Goal: Information Seeking & Learning: Compare options

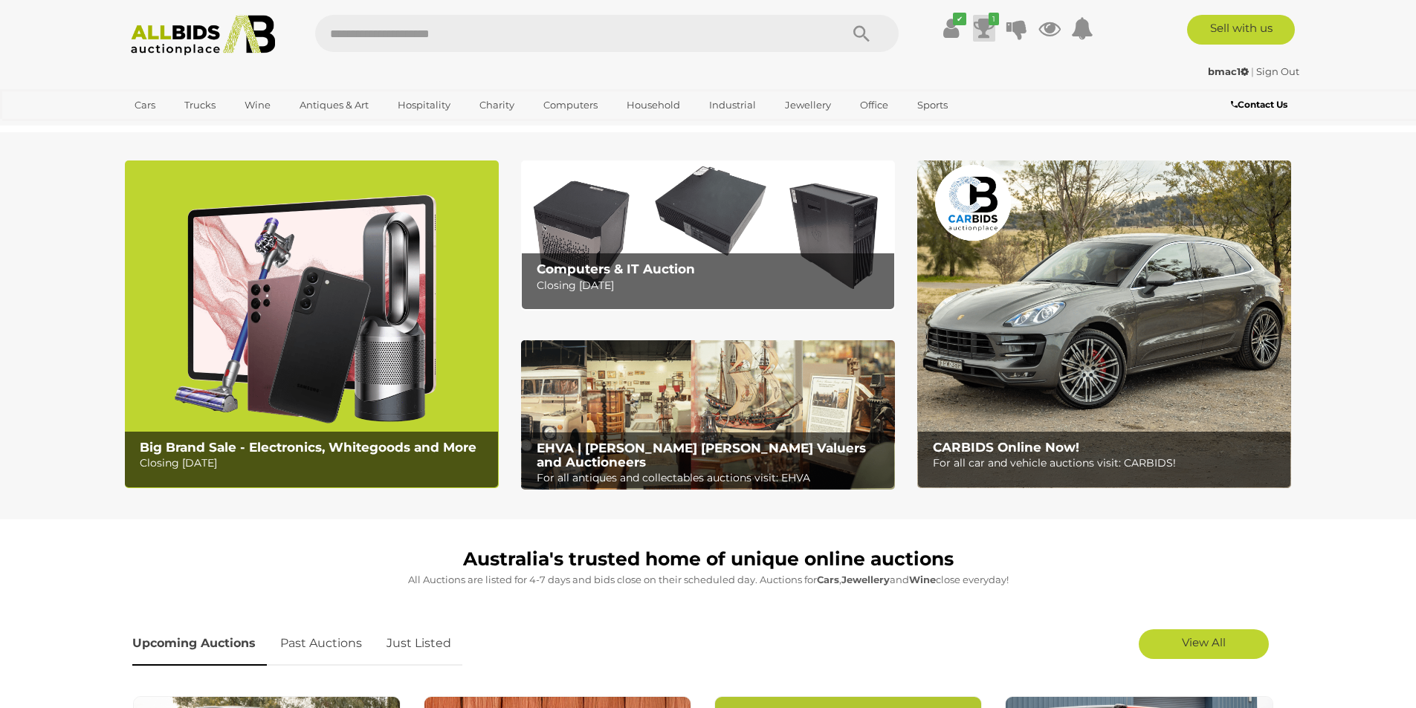
click at [986, 23] on icon at bounding box center [984, 28] width 21 height 27
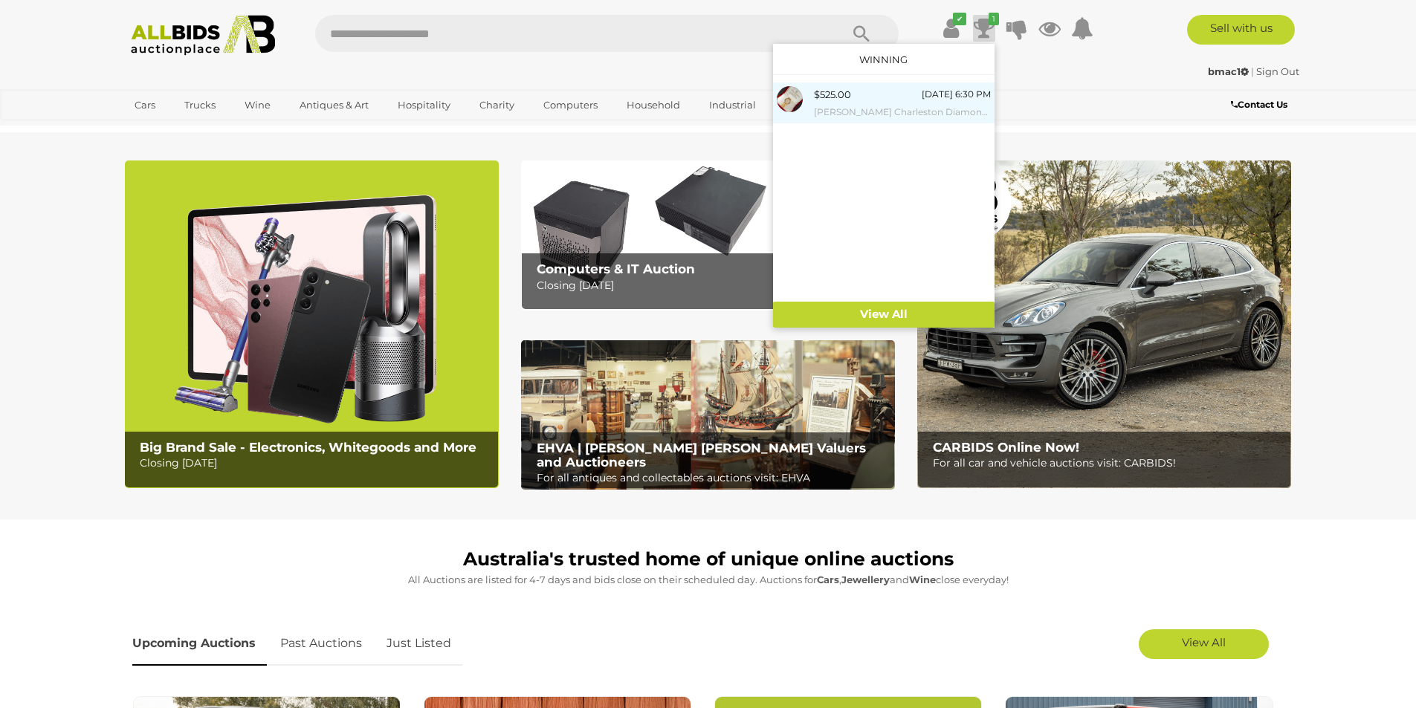
click at [829, 99] on div "$525.00" at bounding box center [832, 94] width 37 height 17
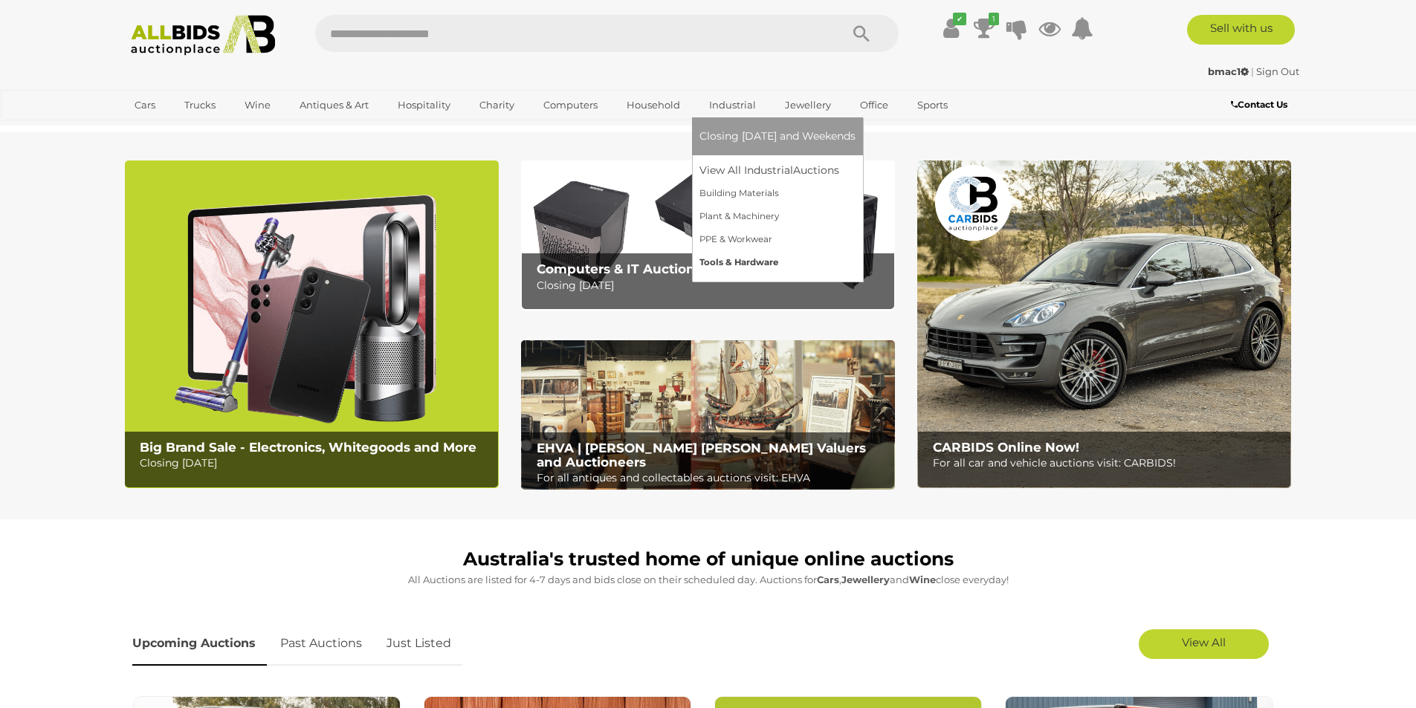
click at [720, 265] on link "Tools & Hardware" at bounding box center [777, 262] width 156 height 23
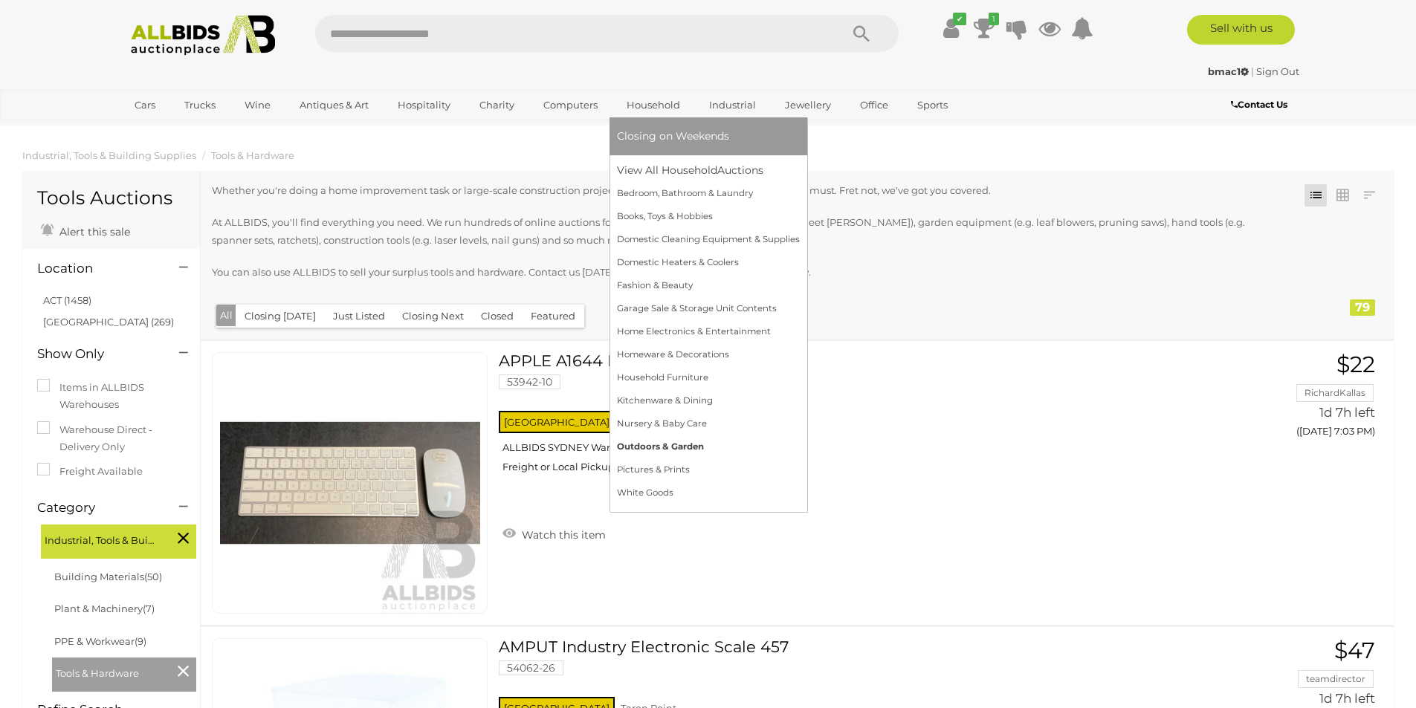
click at [643, 441] on link "Outdoors & Garden" at bounding box center [708, 447] width 183 height 23
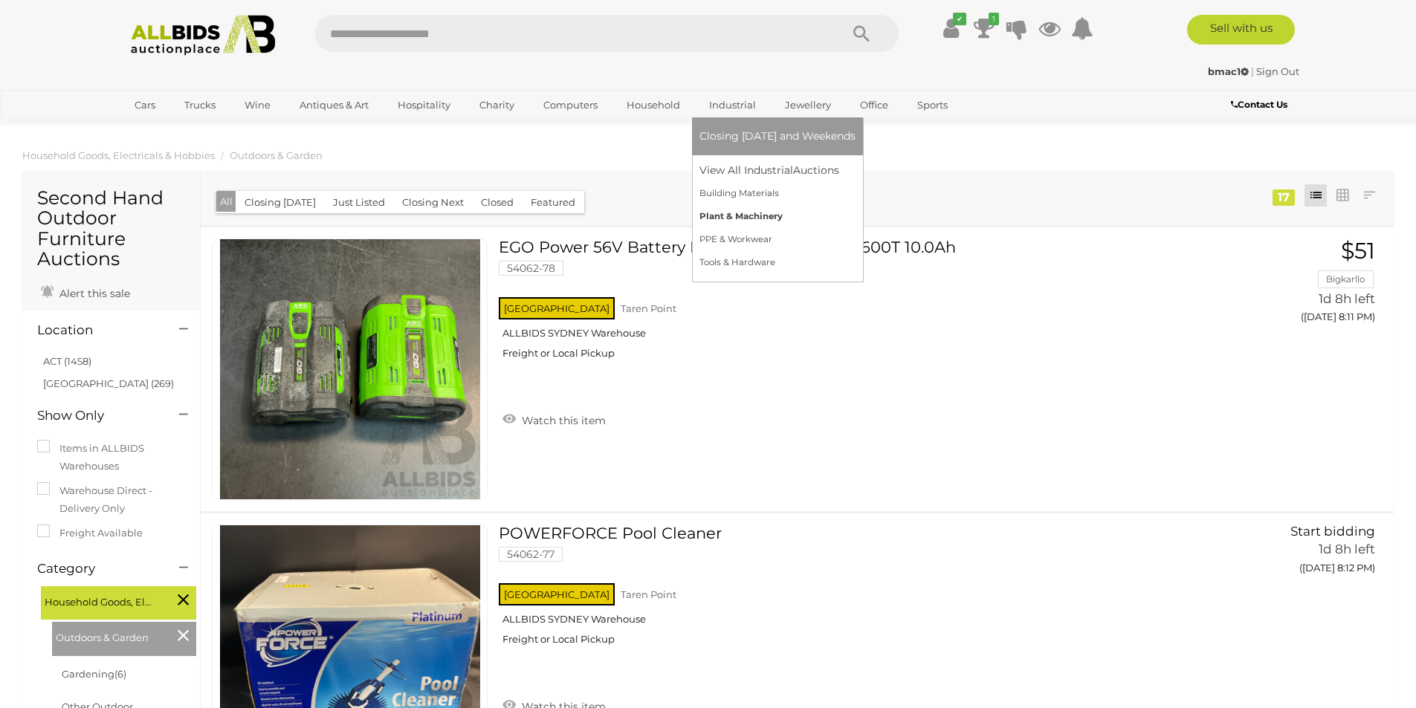
click at [737, 216] on link "Plant & Machinery" at bounding box center [777, 216] width 156 height 23
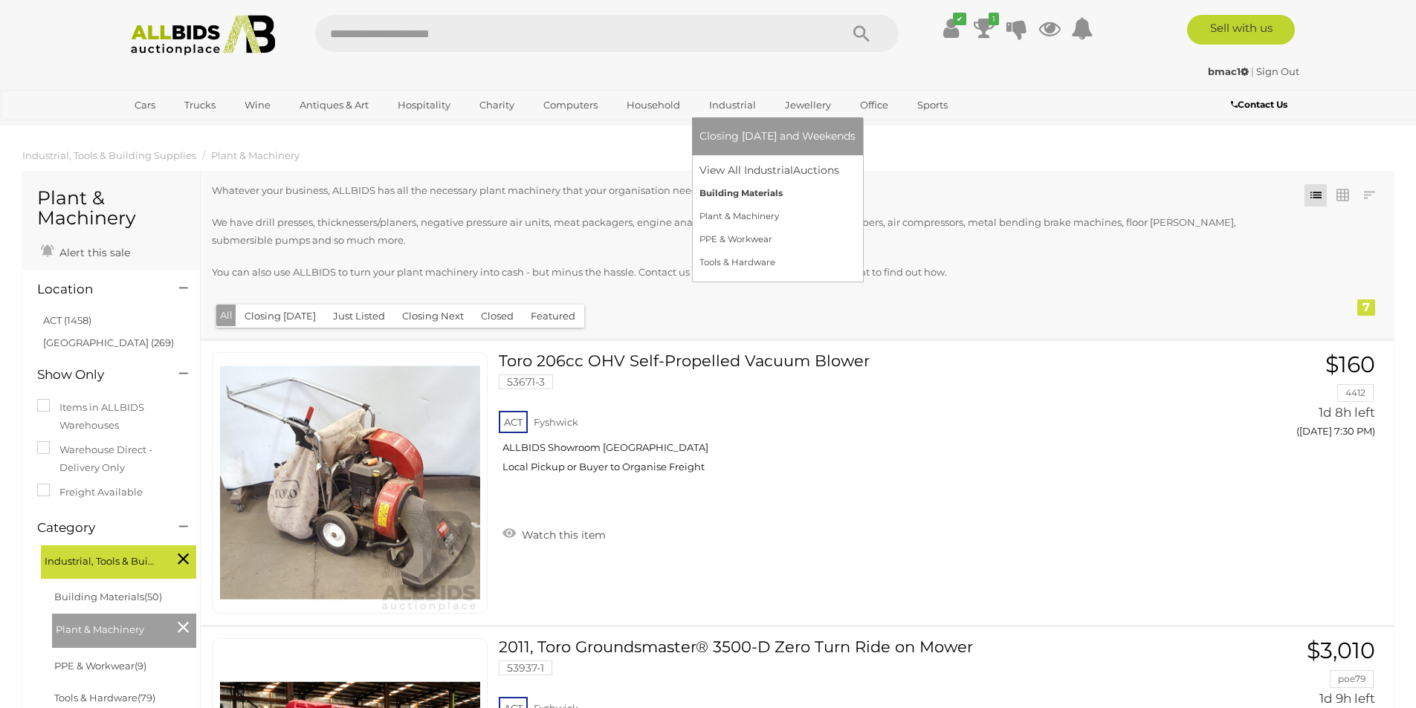
click at [753, 192] on link "Building Materials" at bounding box center [777, 193] width 156 height 23
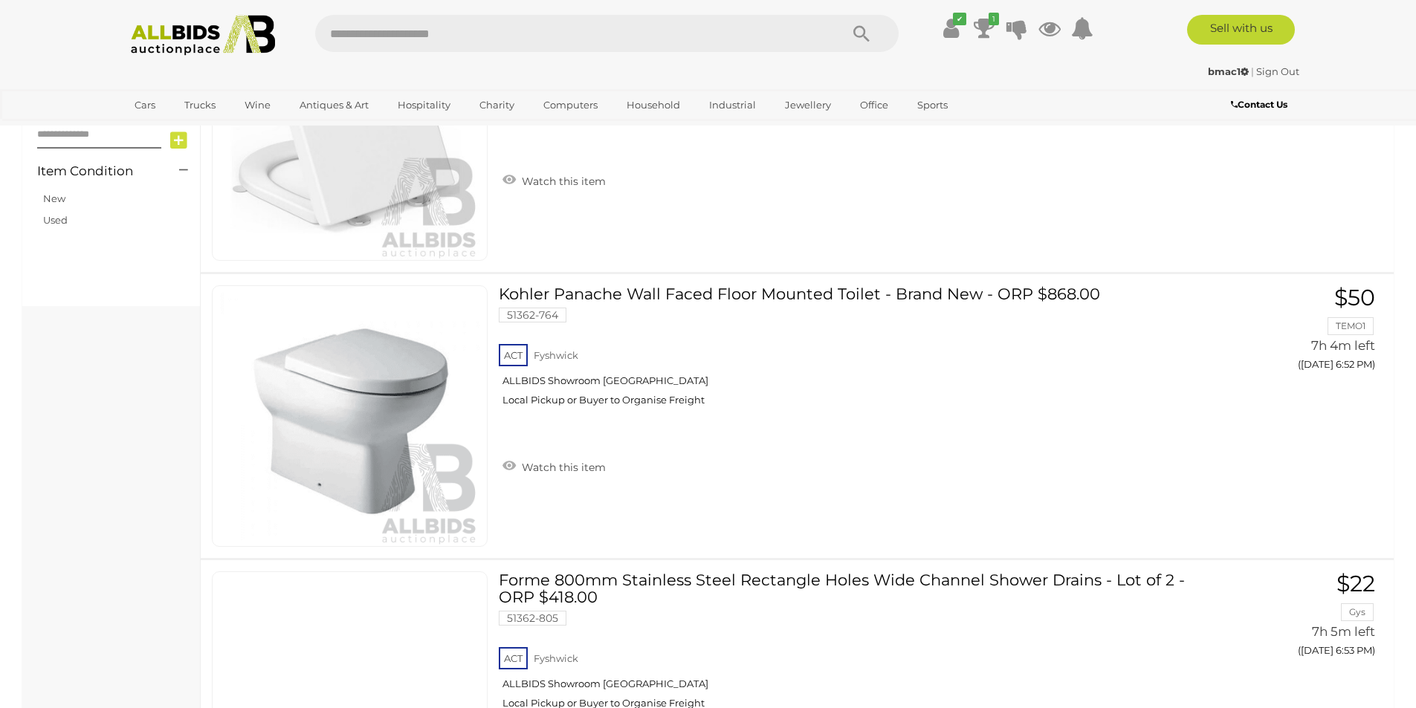
scroll to position [595, 0]
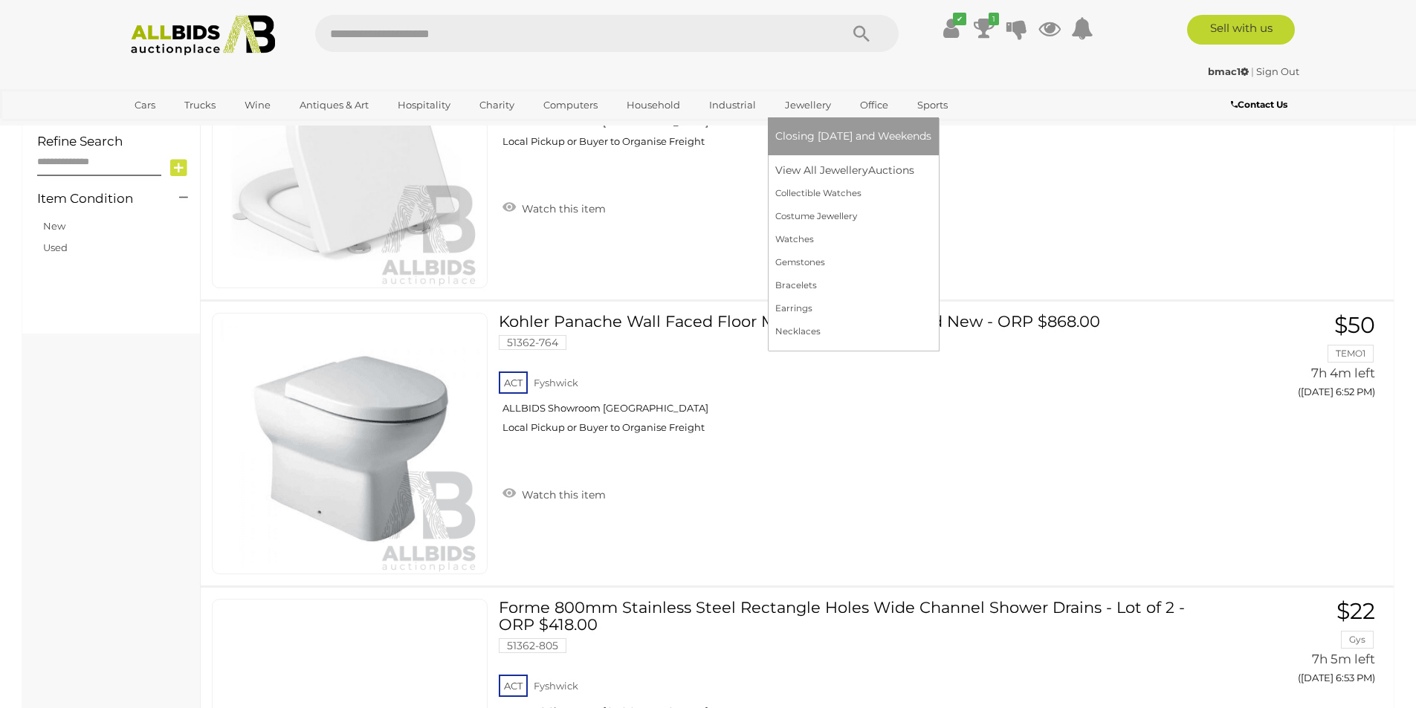
click at [796, 109] on link "Jewellery" at bounding box center [807, 105] width 65 height 25
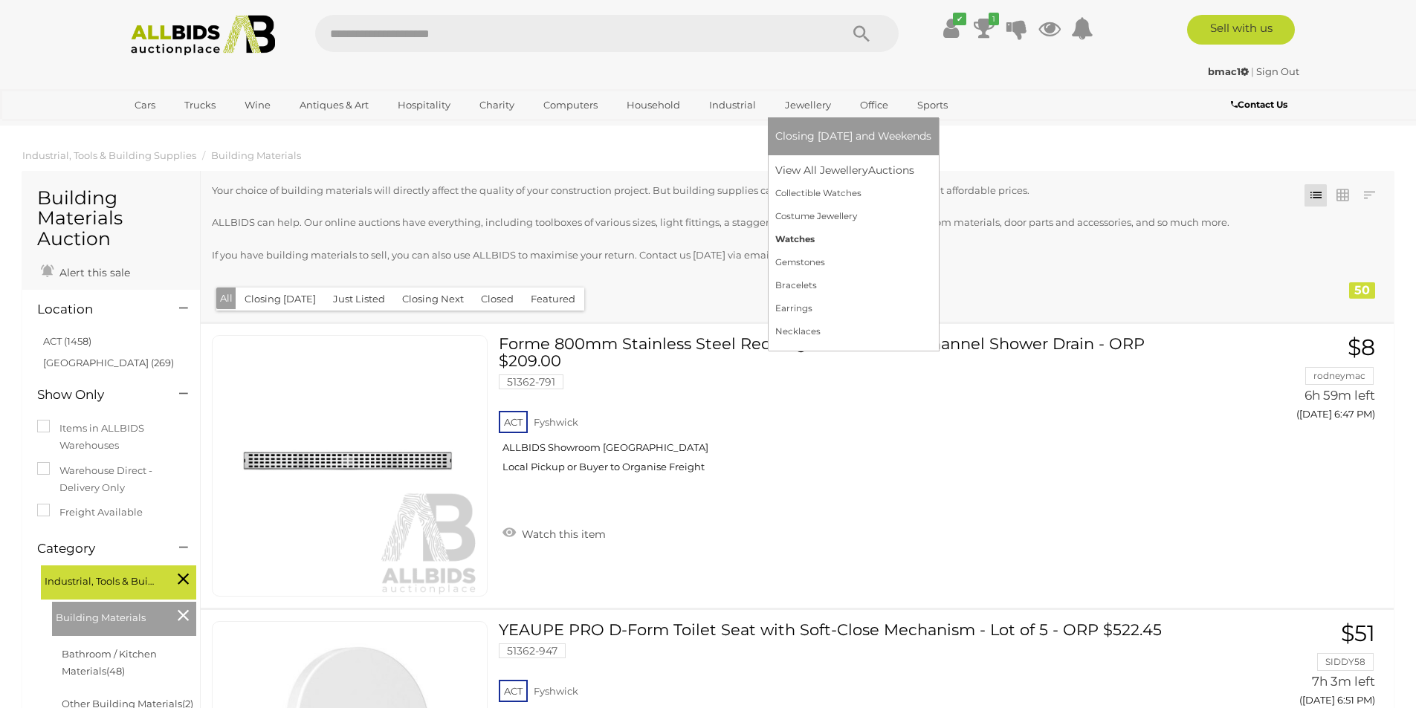
click at [791, 245] on link "Watches" at bounding box center [853, 239] width 156 height 23
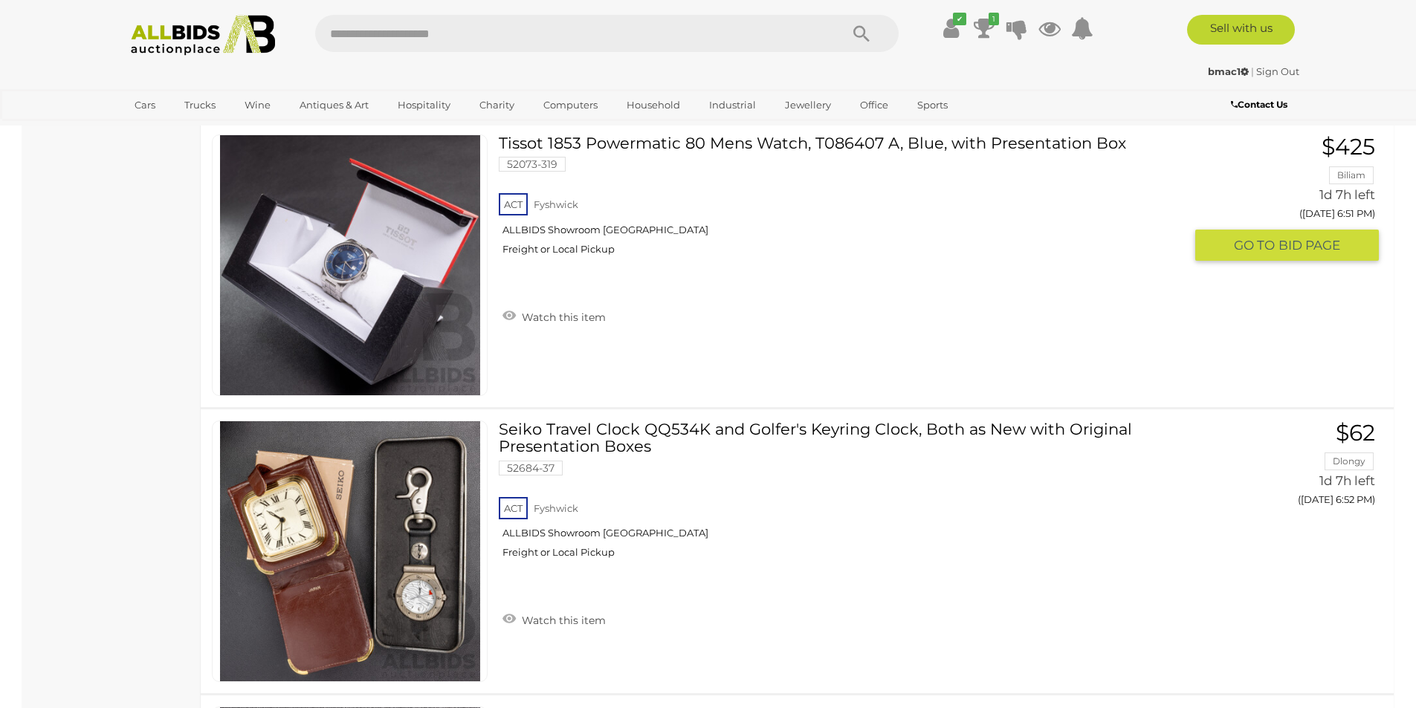
scroll to position [5649, 0]
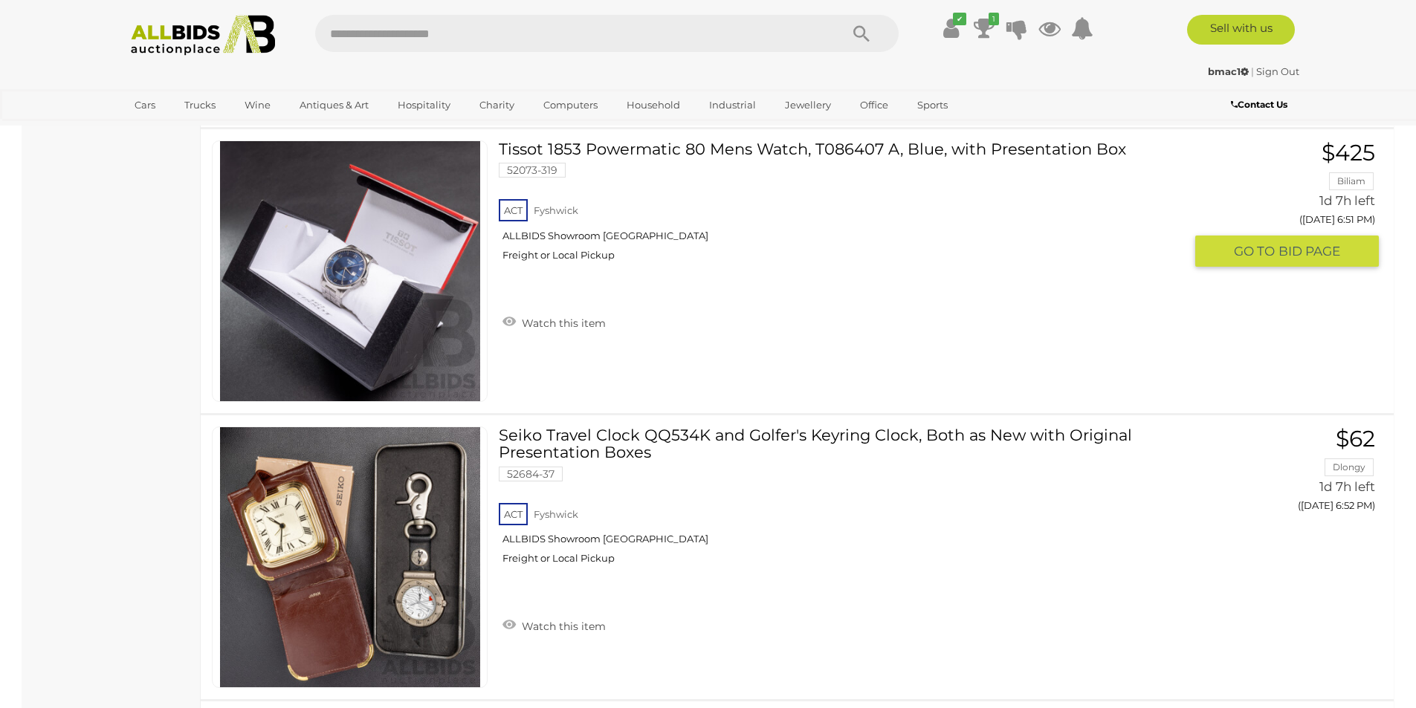
click at [355, 296] on img at bounding box center [350, 271] width 260 height 260
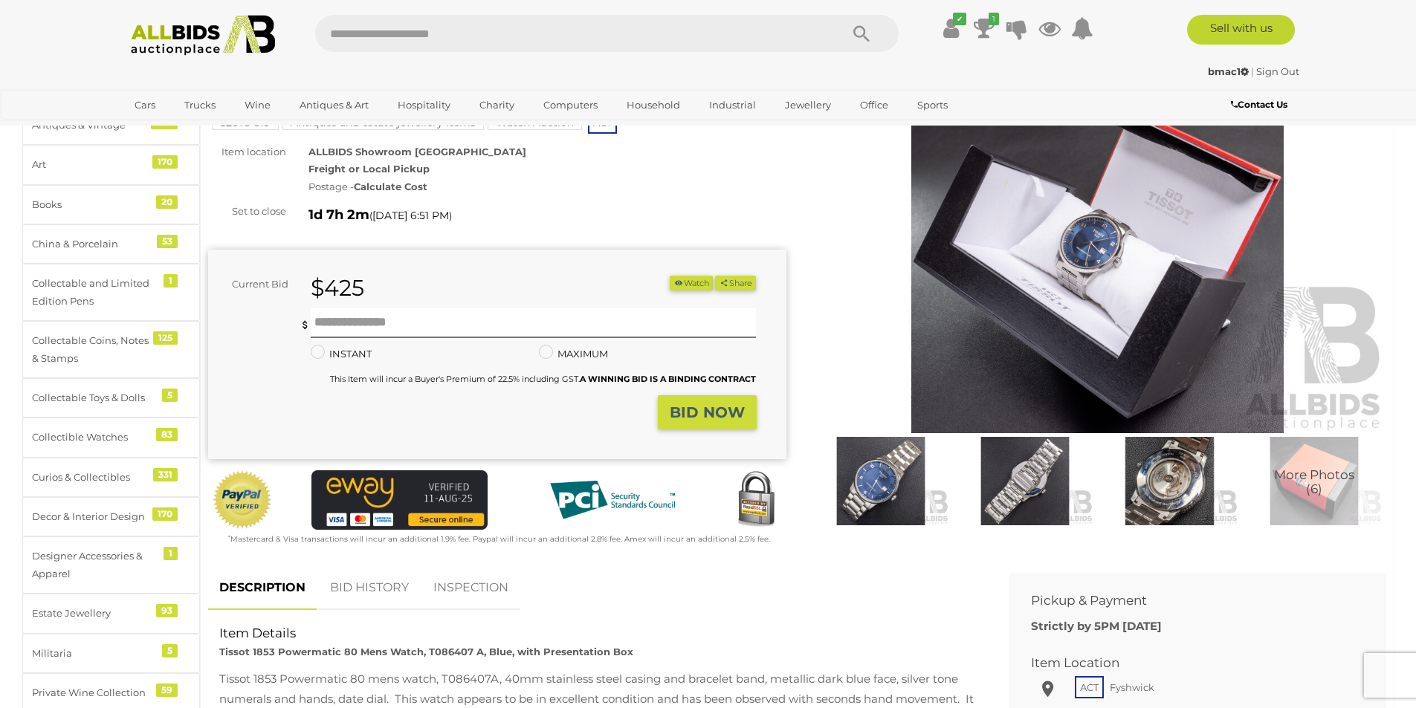
scroll to position [149, 0]
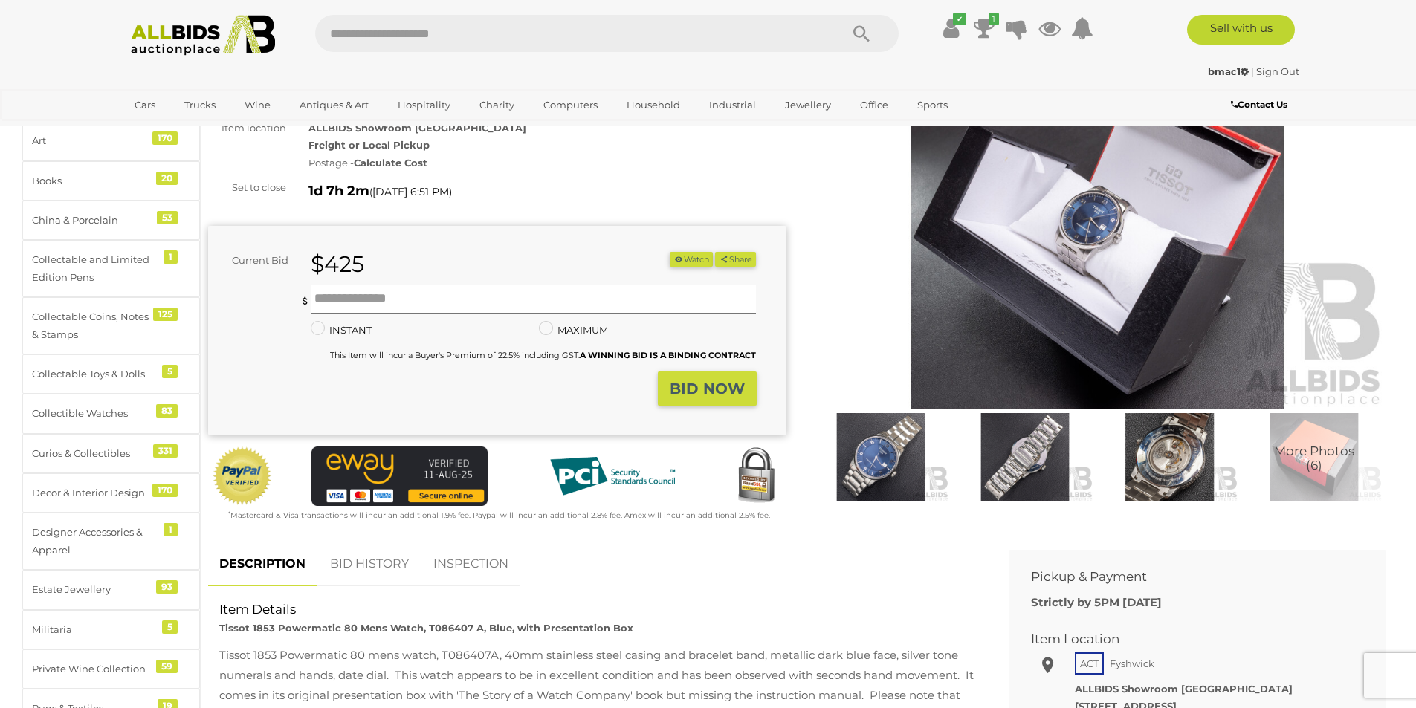
click at [1172, 468] on img at bounding box center [1169, 457] width 137 height 88
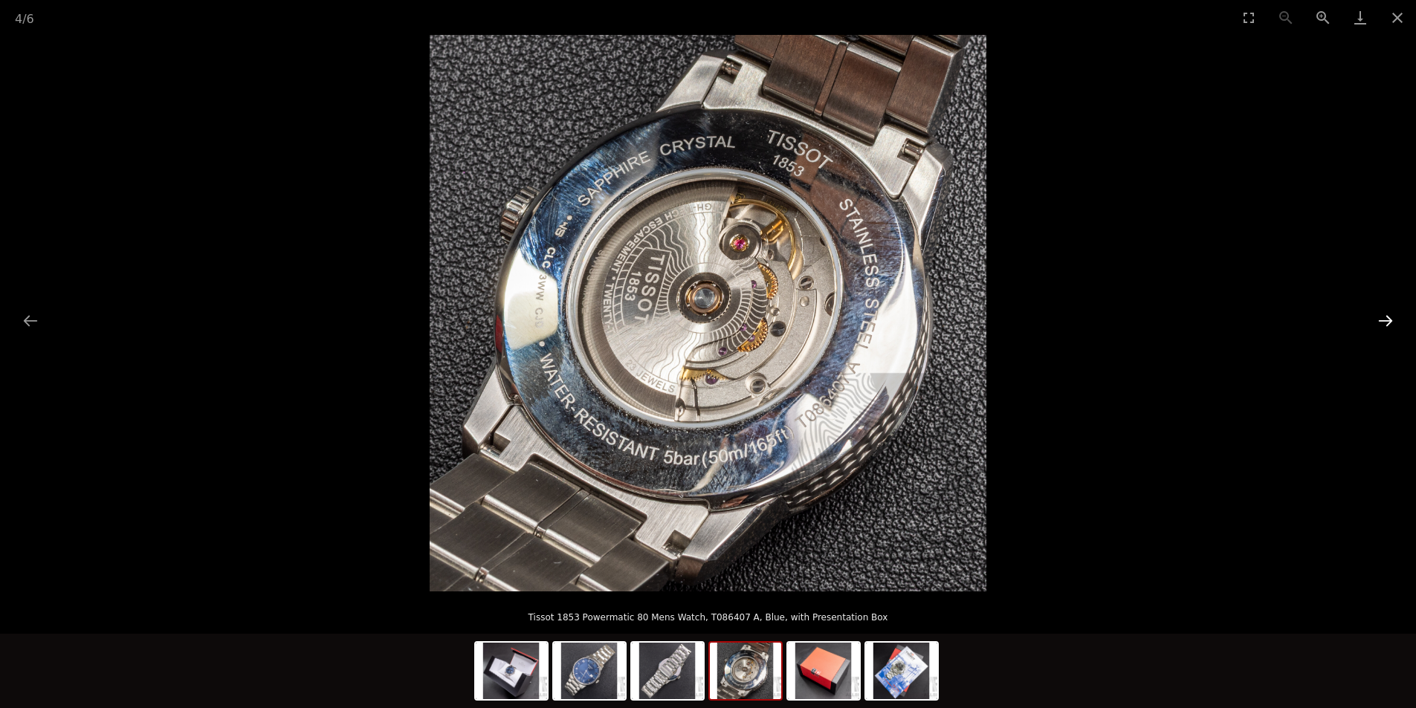
click at [1384, 328] on button "Next slide" at bounding box center [1385, 320] width 31 height 29
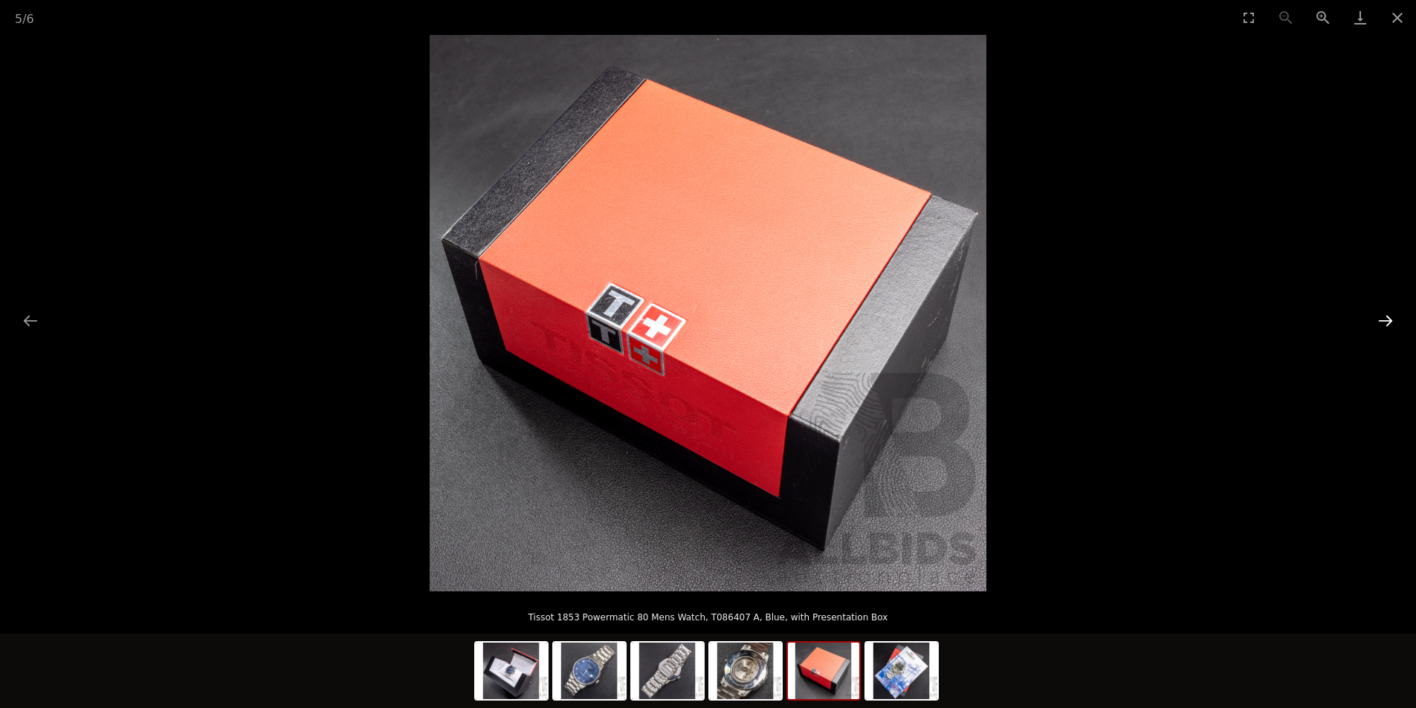
click at [1384, 328] on button "Next slide" at bounding box center [1385, 320] width 31 height 29
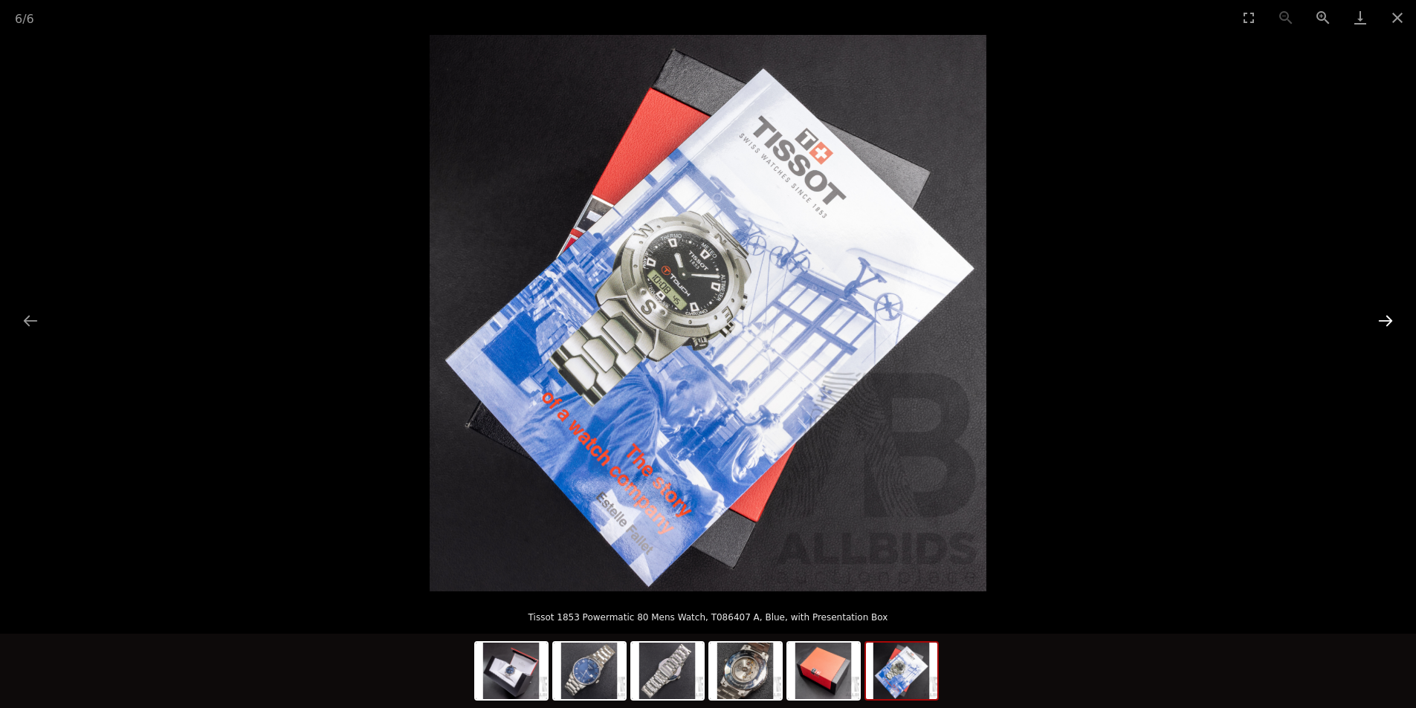
click at [1384, 328] on button "Next slide" at bounding box center [1385, 320] width 31 height 29
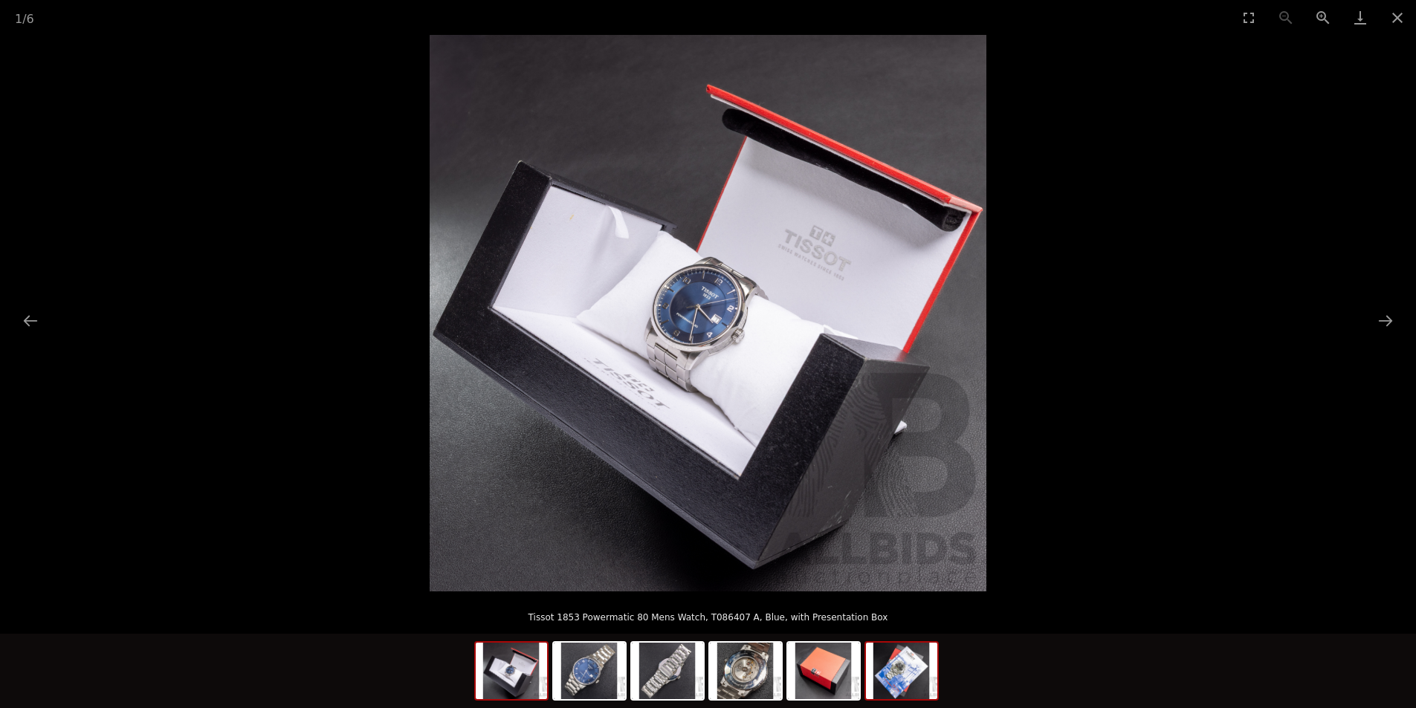
click at [892, 688] on img at bounding box center [901, 671] width 71 height 56
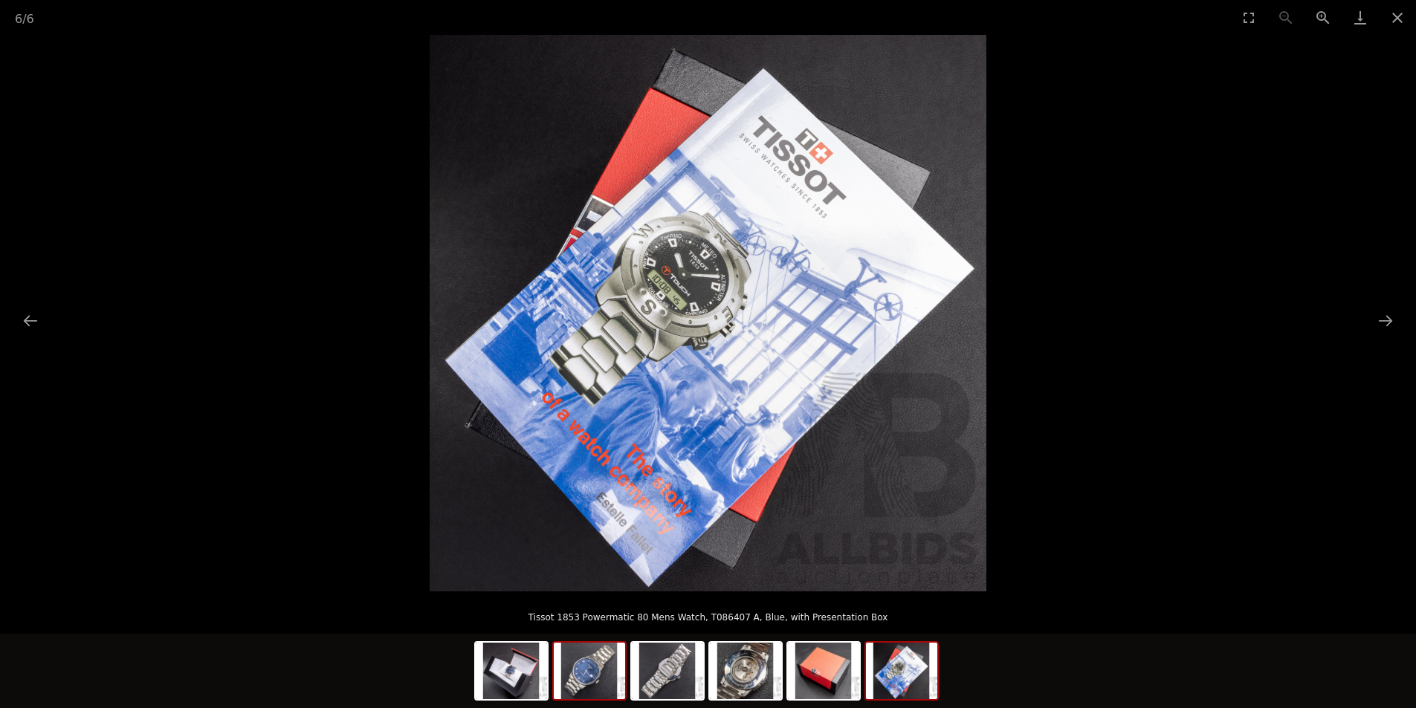
click at [593, 688] on img at bounding box center [589, 671] width 71 height 56
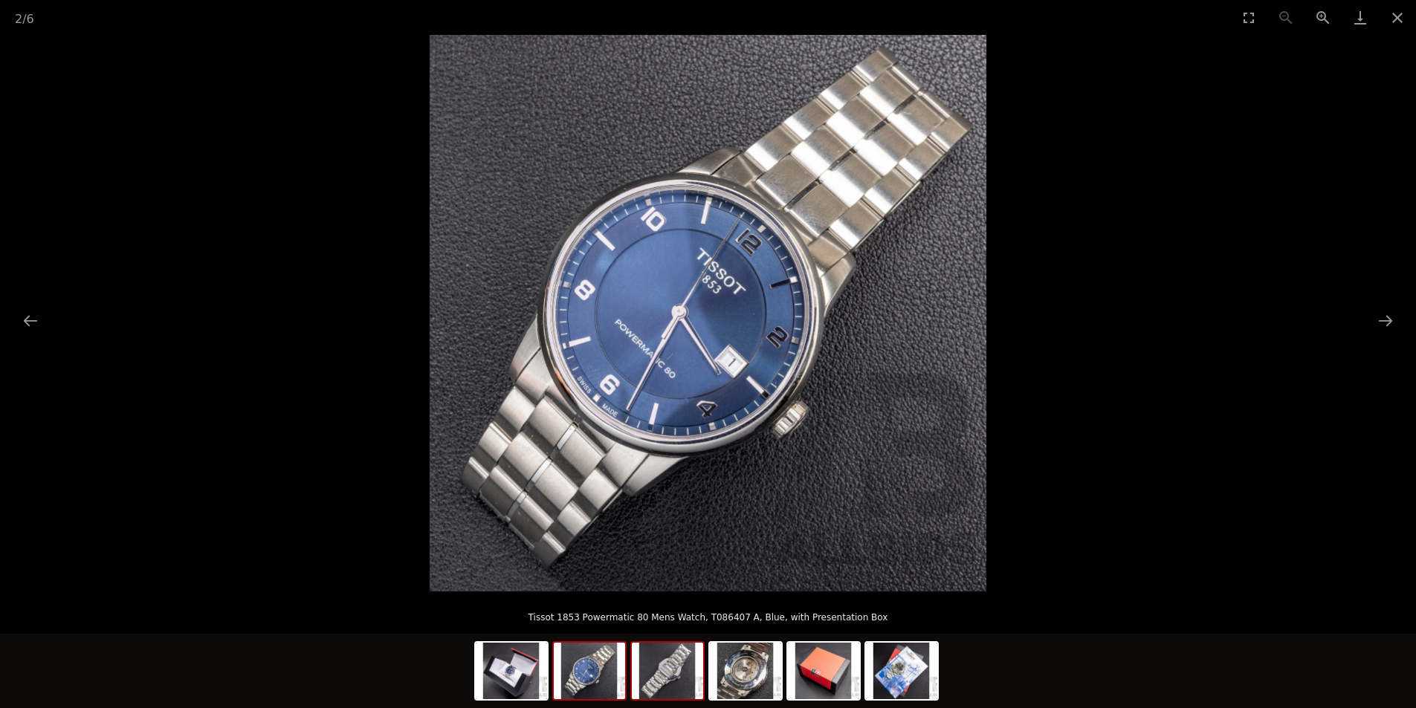
click at [662, 673] on img at bounding box center [667, 671] width 71 height 56
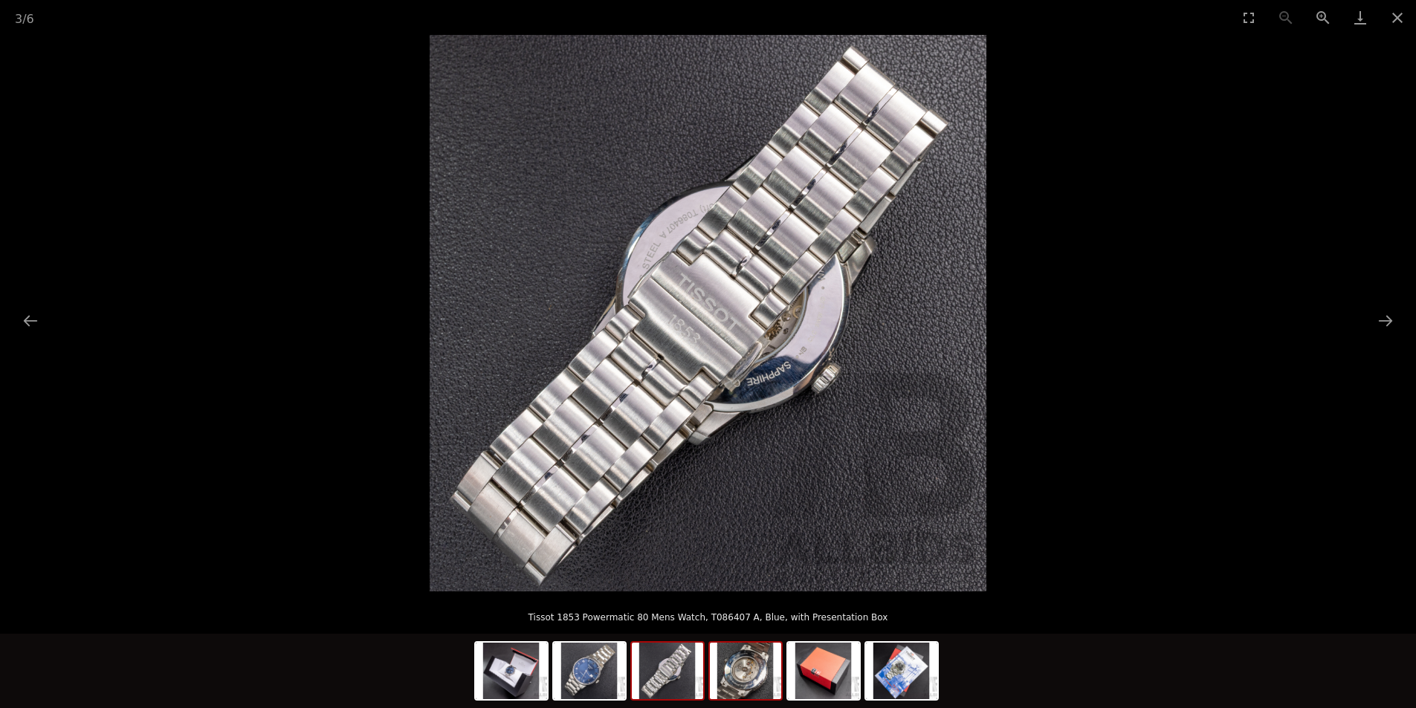
click at [739, 673] on img at bounding box center [745, 671] width 71 height 56
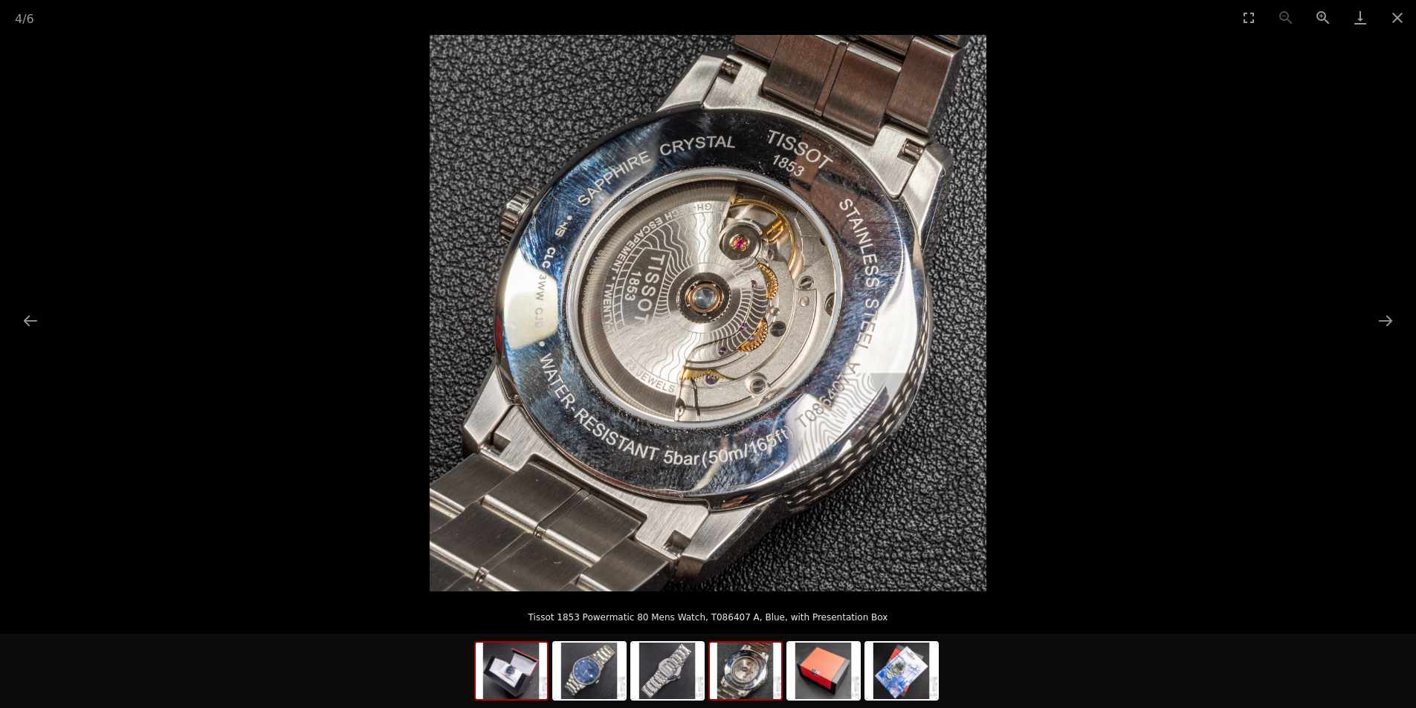
click at [511, 682] on img at bounding box center [511, 671] width 71 height 56
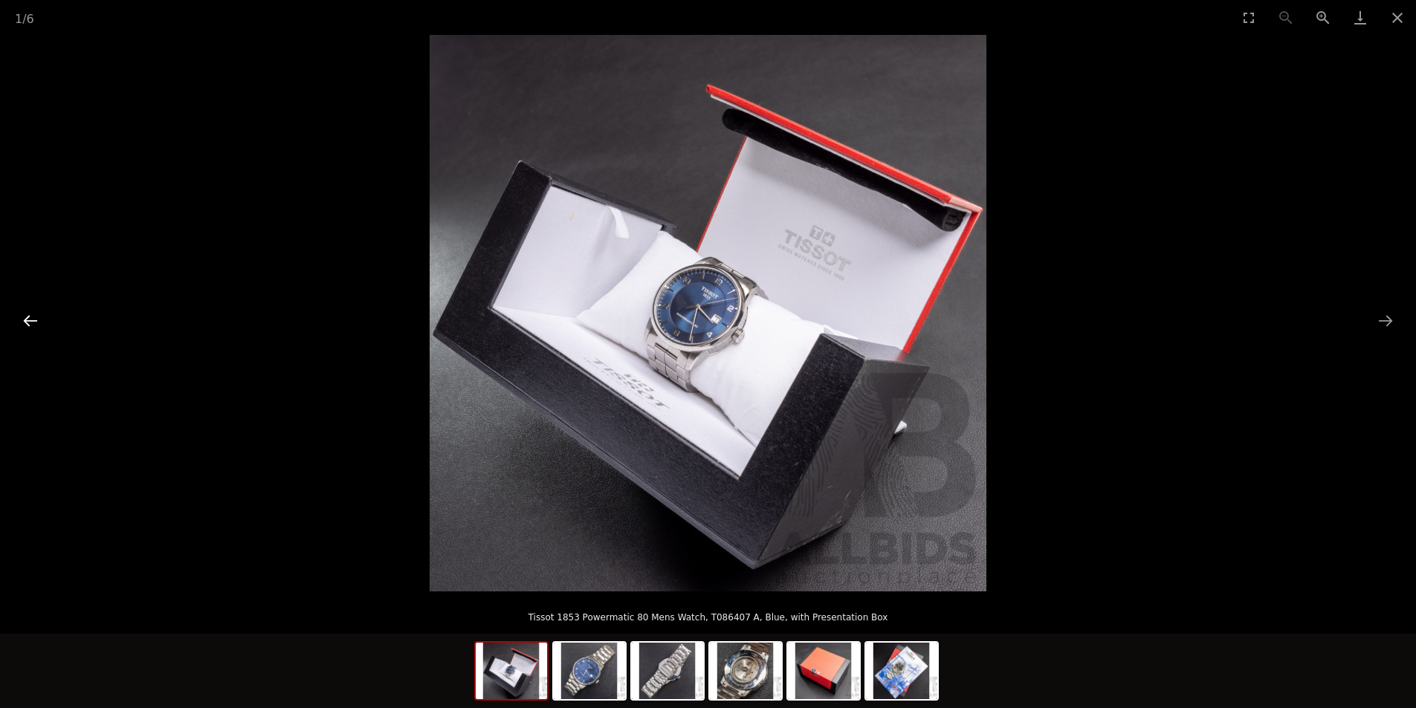
click at [31, 318] on button "Previous slide" at bounding box center [30, 320] width 31 height 29
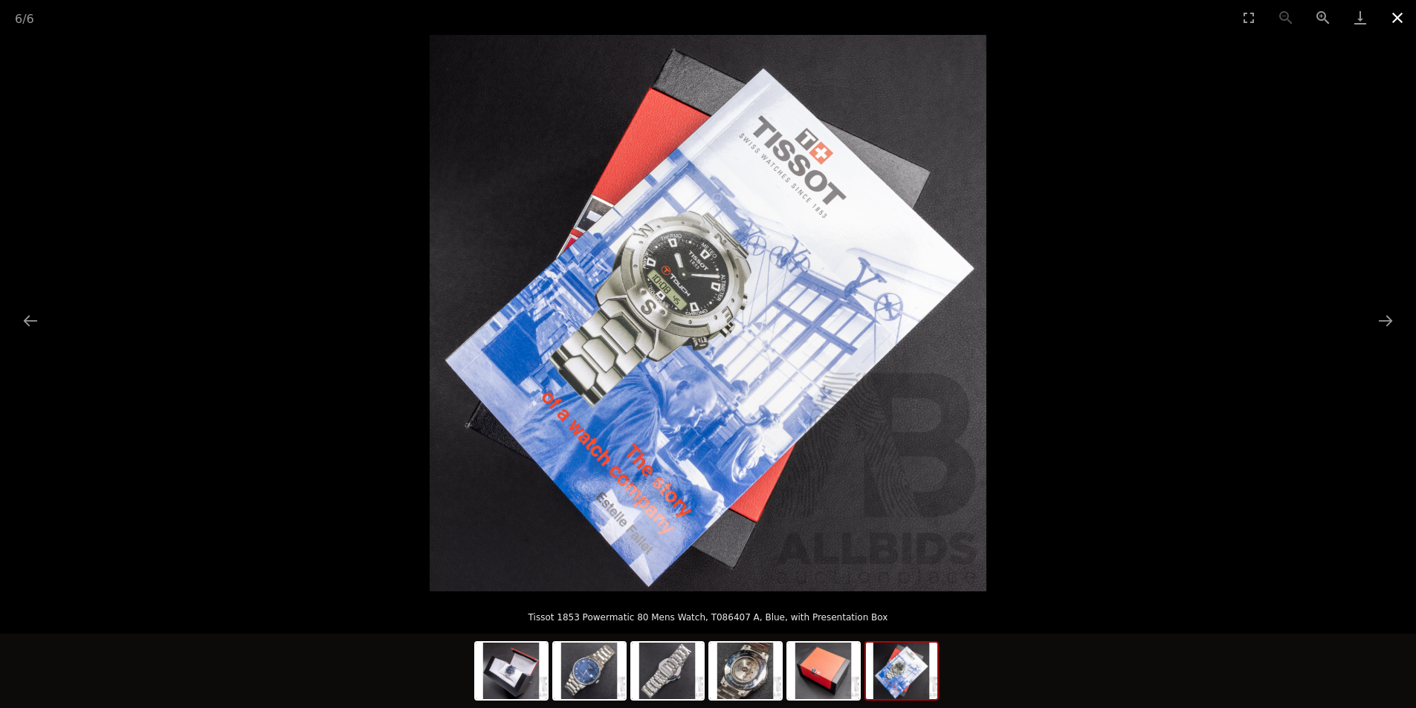
click at [1394, 17] on button "Close gallery" at bounding box center [1397, 17] width 37 height 35
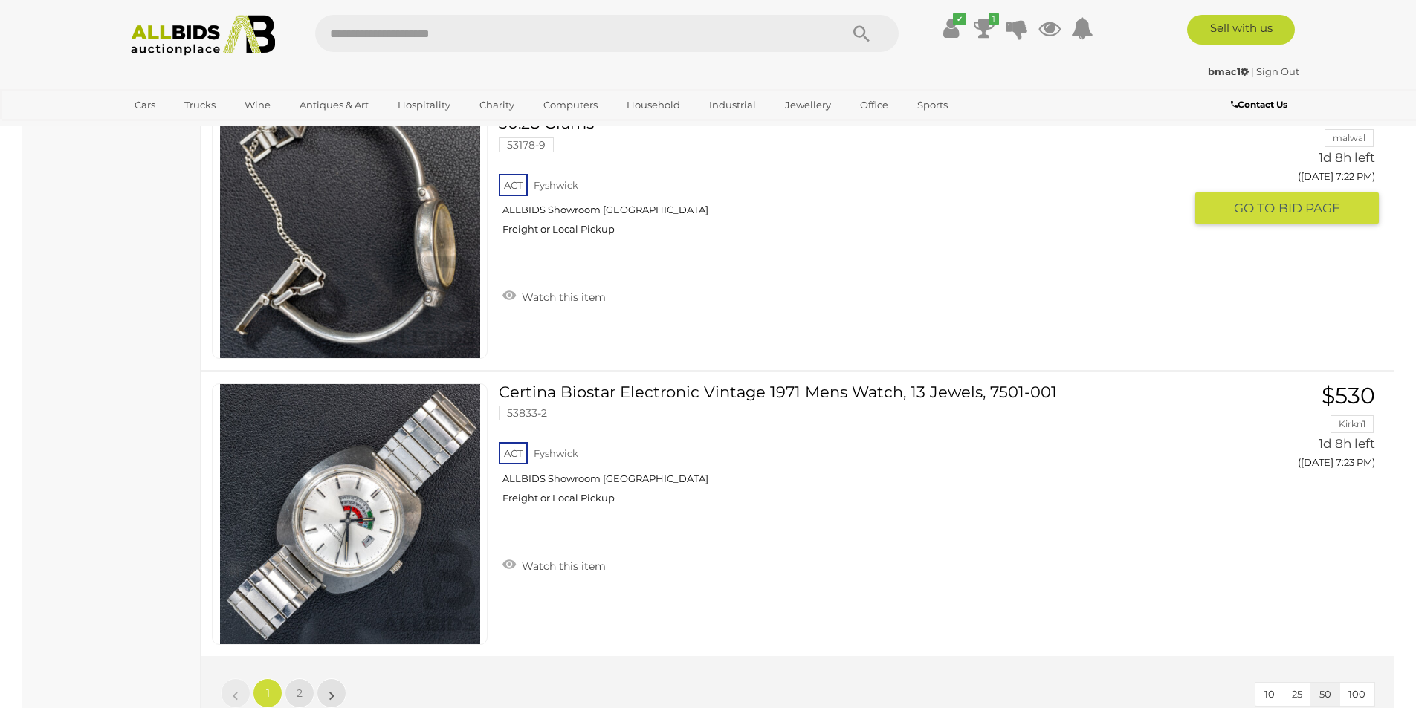
scroll to position [14175, 0]
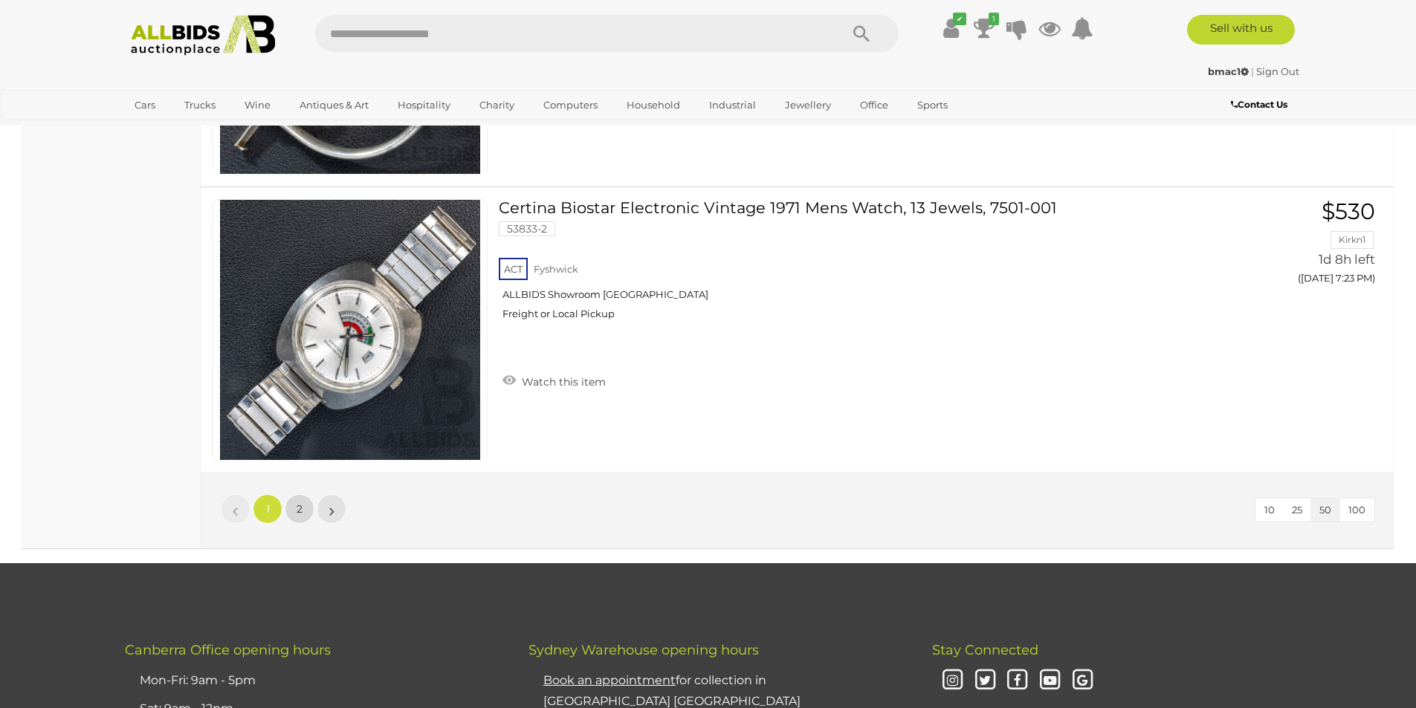
click at [301, 513] on span "2" at bounding box center [300, 508] width 6 height 13
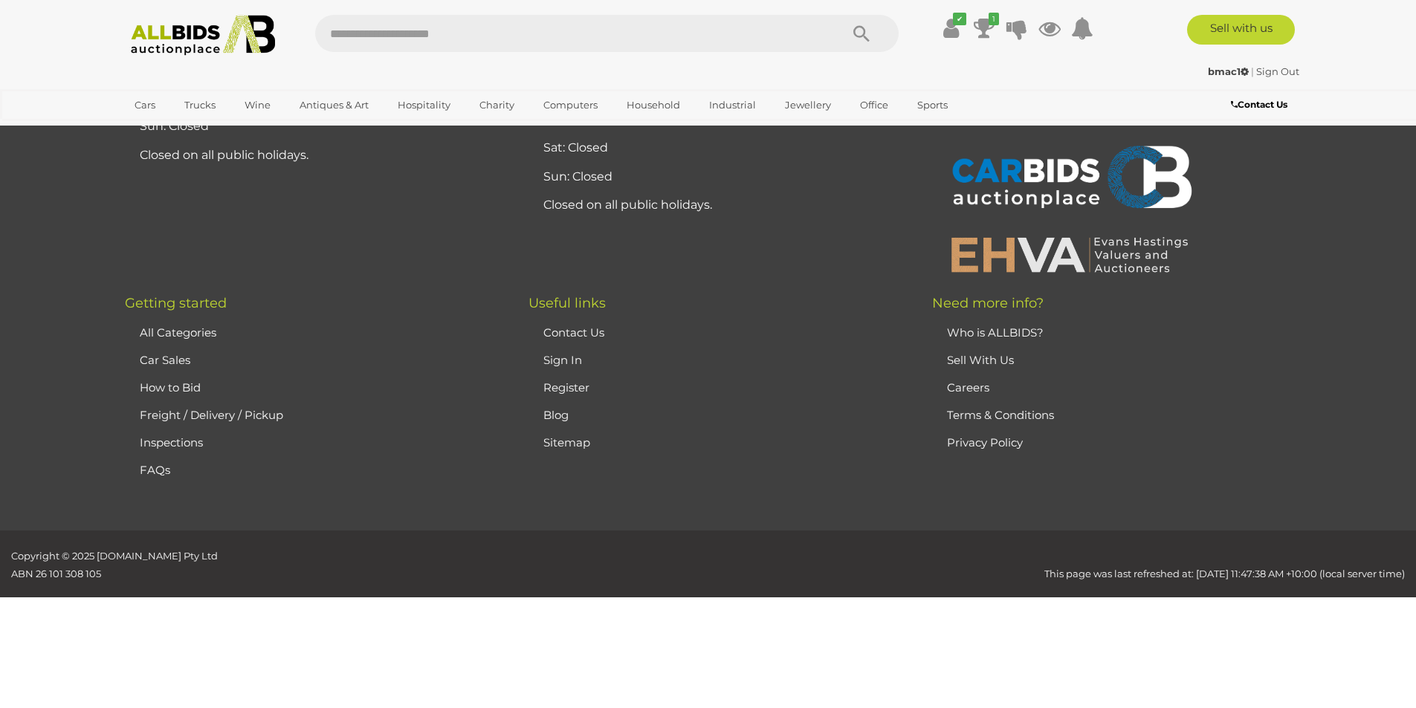
scroll to position [190, 0]
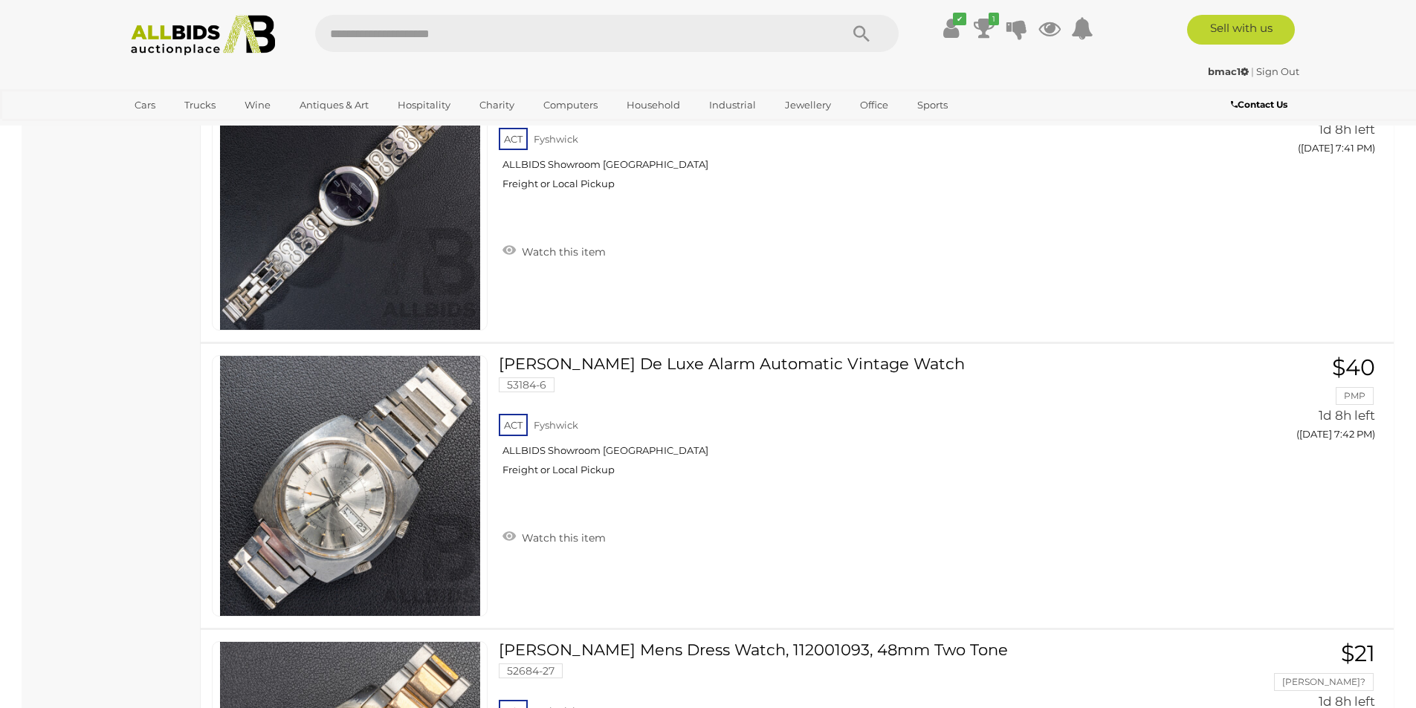
scroll to position [3758, 0]
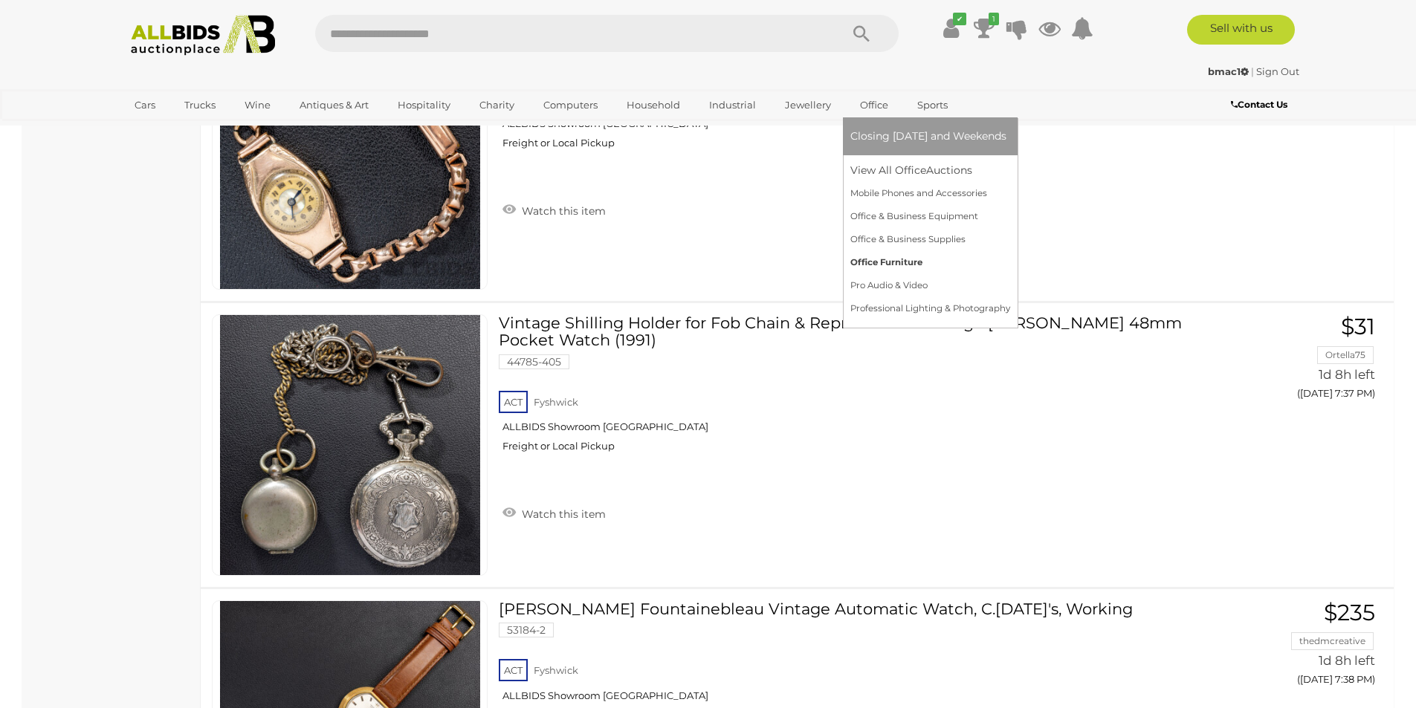
click at [896, 263] on link "Office Furniture" at bounding box center [930, 262] width 160 height 23
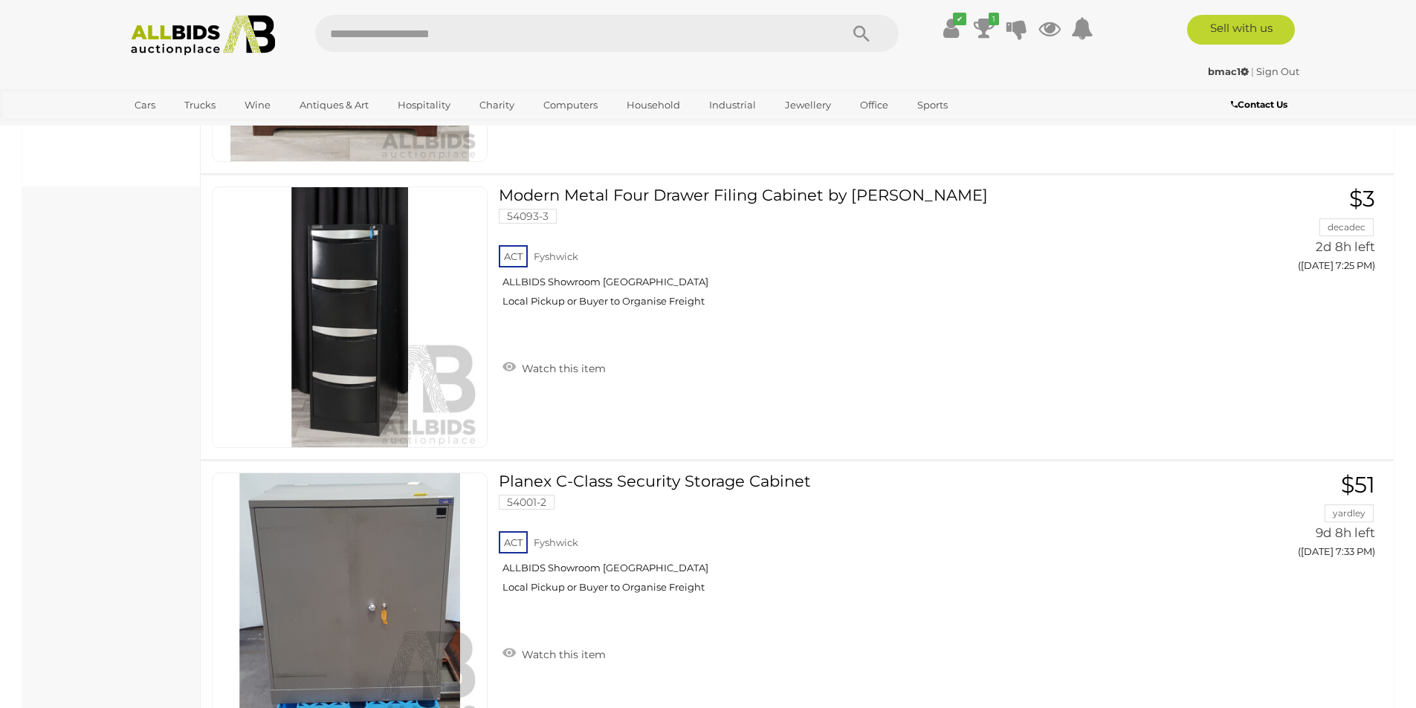
scroll to position [669, 0]
